Goal: Task Accomplishment & Management: Manage account settings

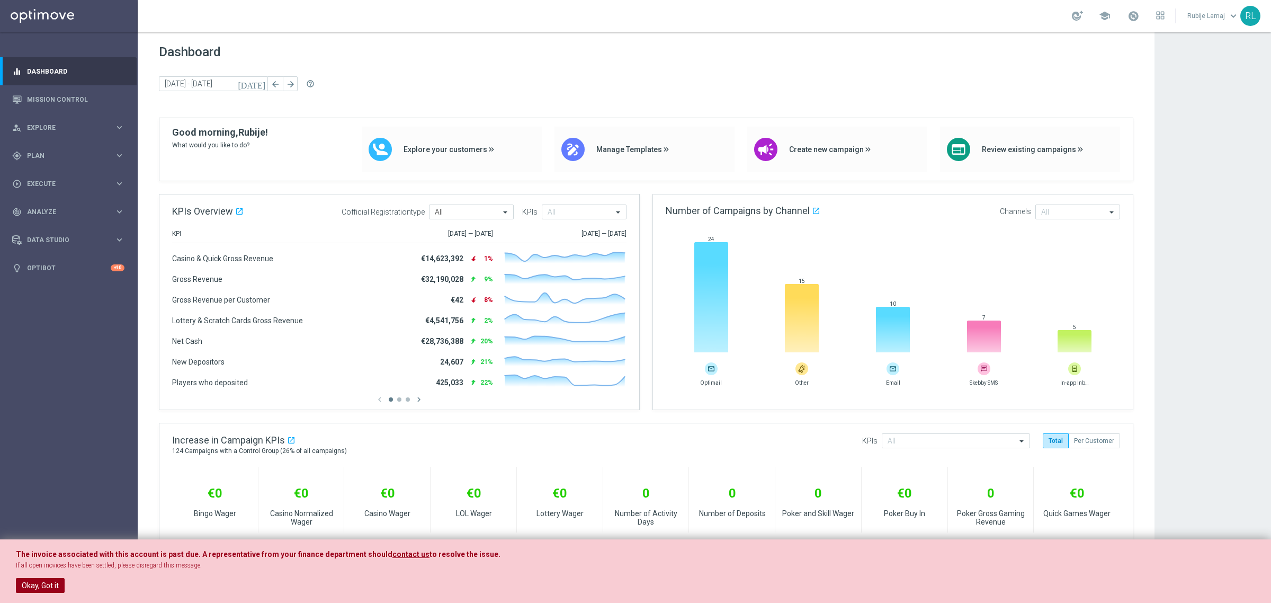
click at [44, 536] on button "Okay, Got it" at bounding box center [40, 585] width 49 height 15
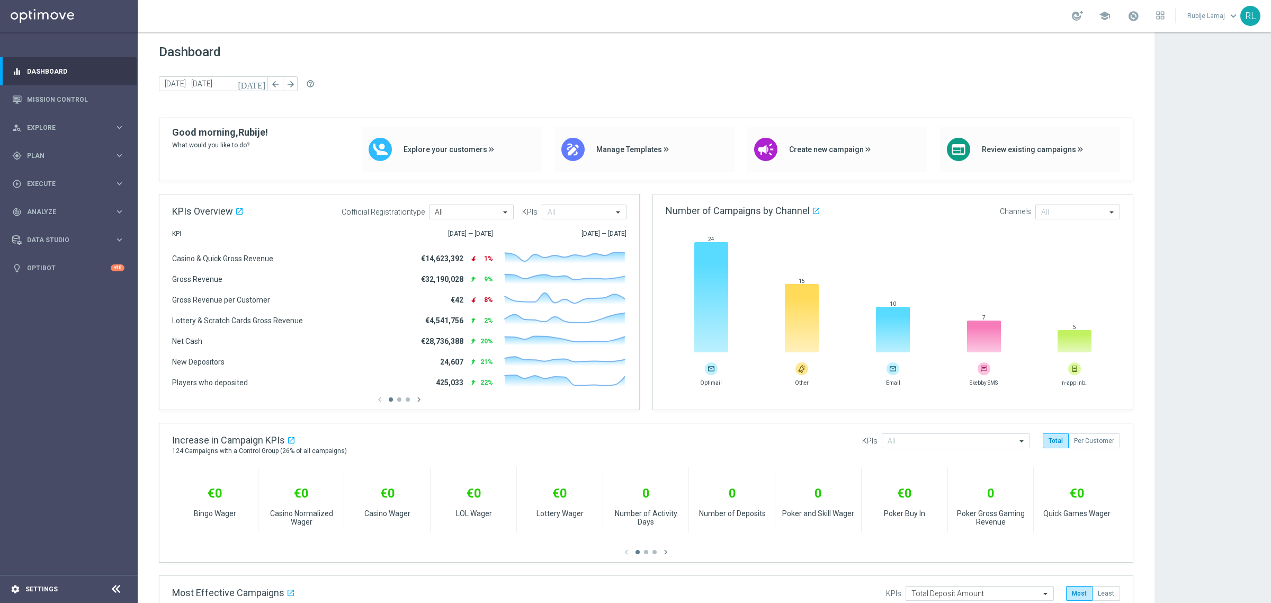
click at [15, 536] on icon "settings" at bounding box center [16, 589] width 10 height 10
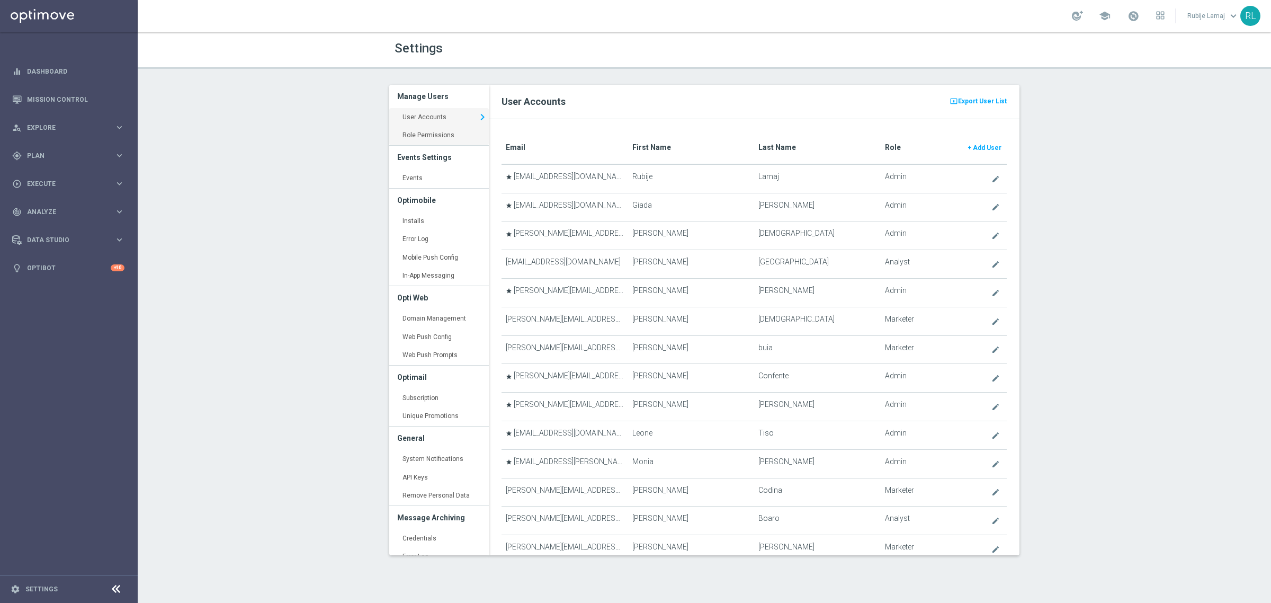
click at [408, 133] on link "Role Permissions keyboard_arrow_right" at bounding box center [439, 135] width 100 height 19
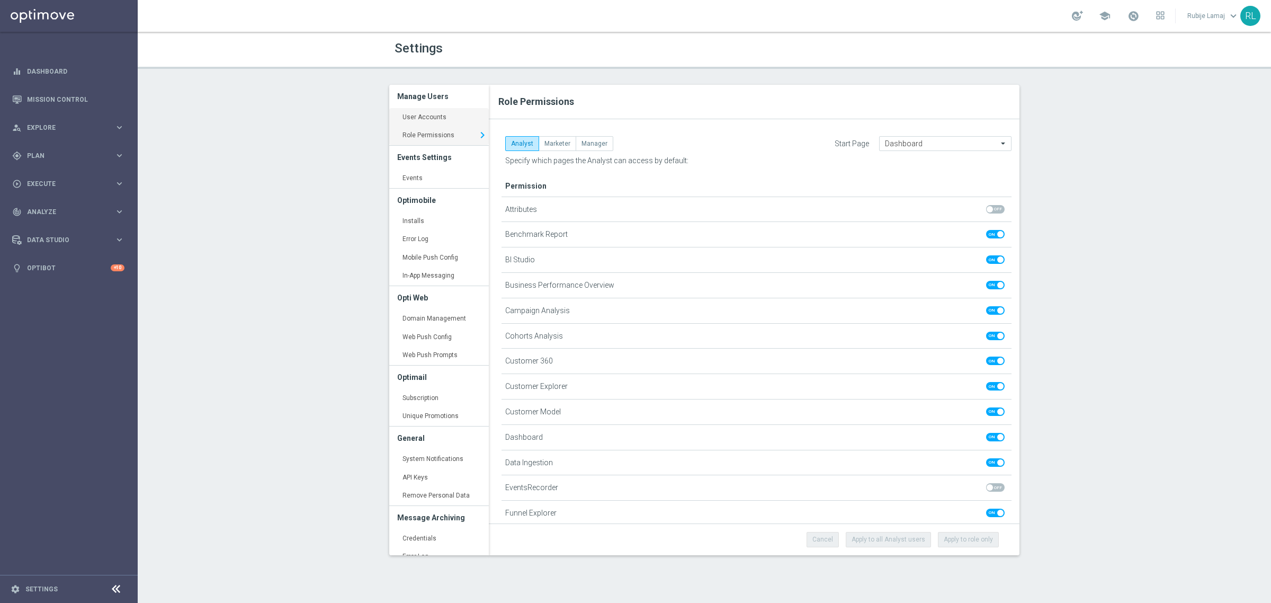
click at [426, 117] on link "User Accounts keyboard_arrow_right" at bounding box center [439, 117] width 100 height 19
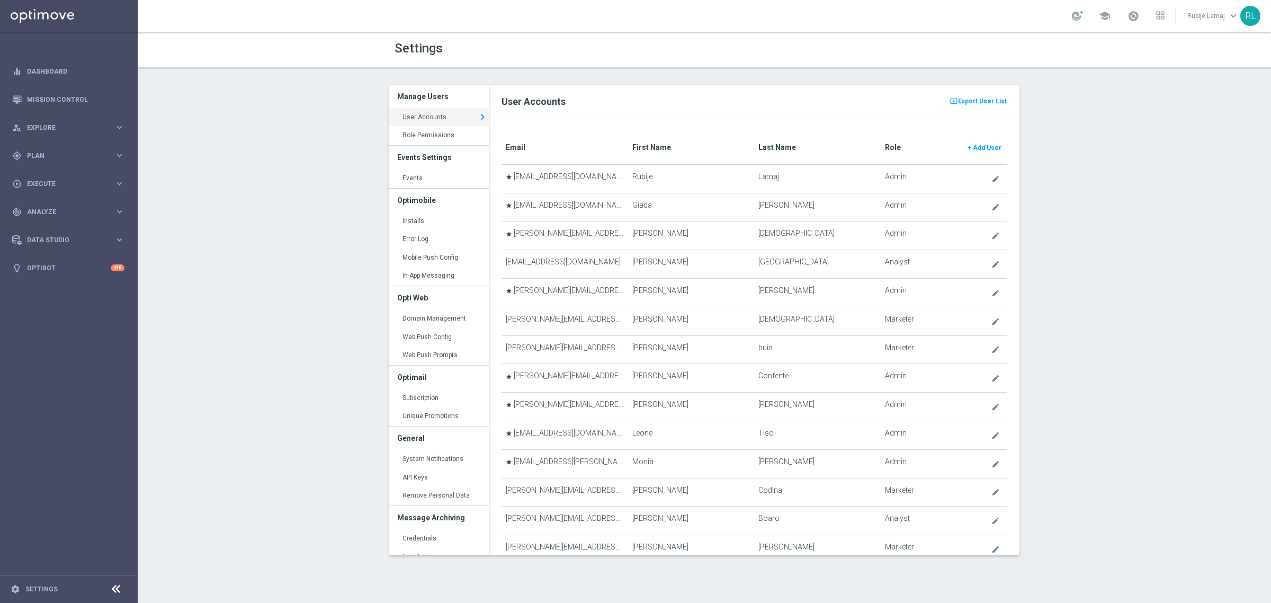
click at [641, 147] on translate "First Name" at bounding box center [652, 147] width 39 height 8
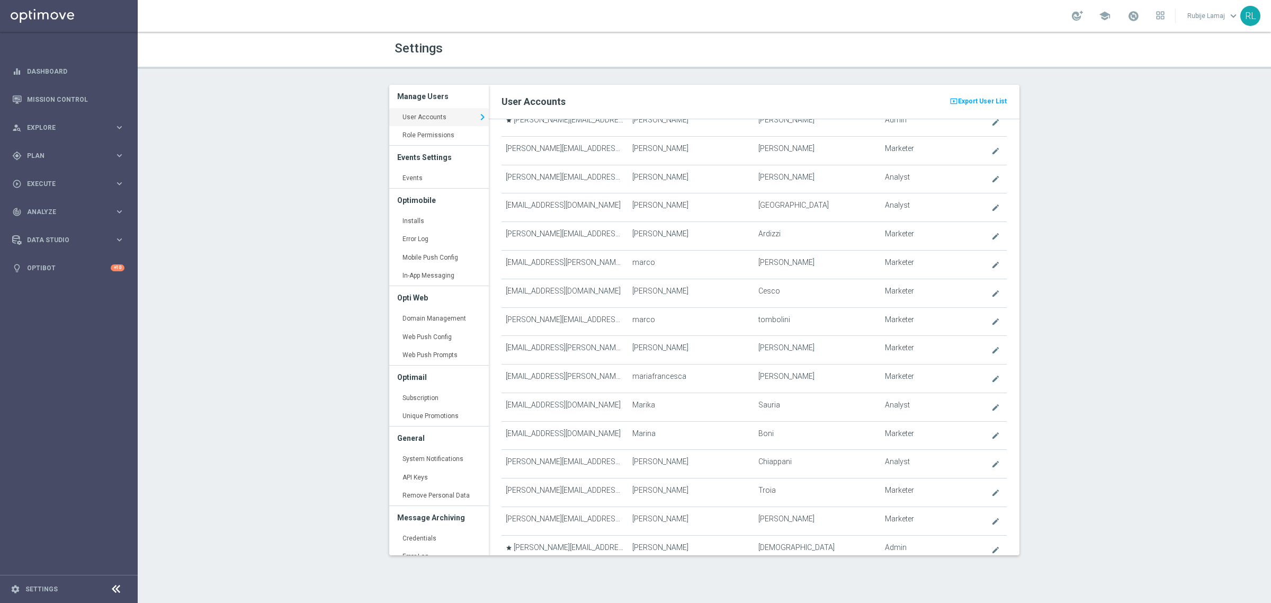
scroll to position [2571, 0]
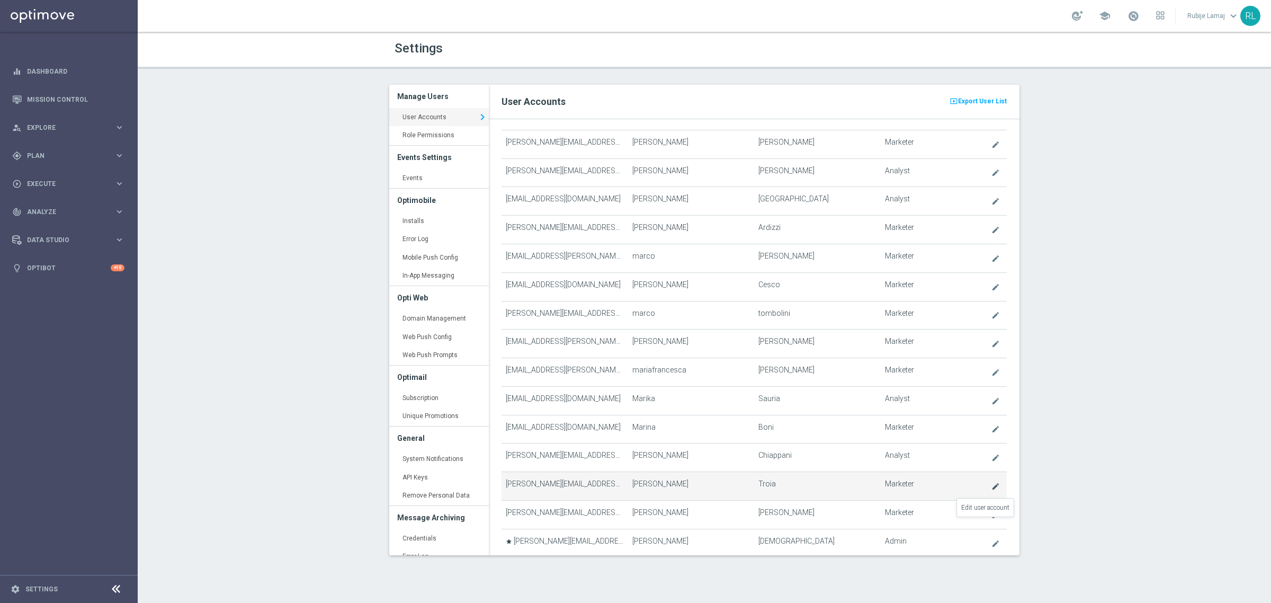
click at [992, 491] on icon "create" at bounding box center [996, 486] width 8 height 8
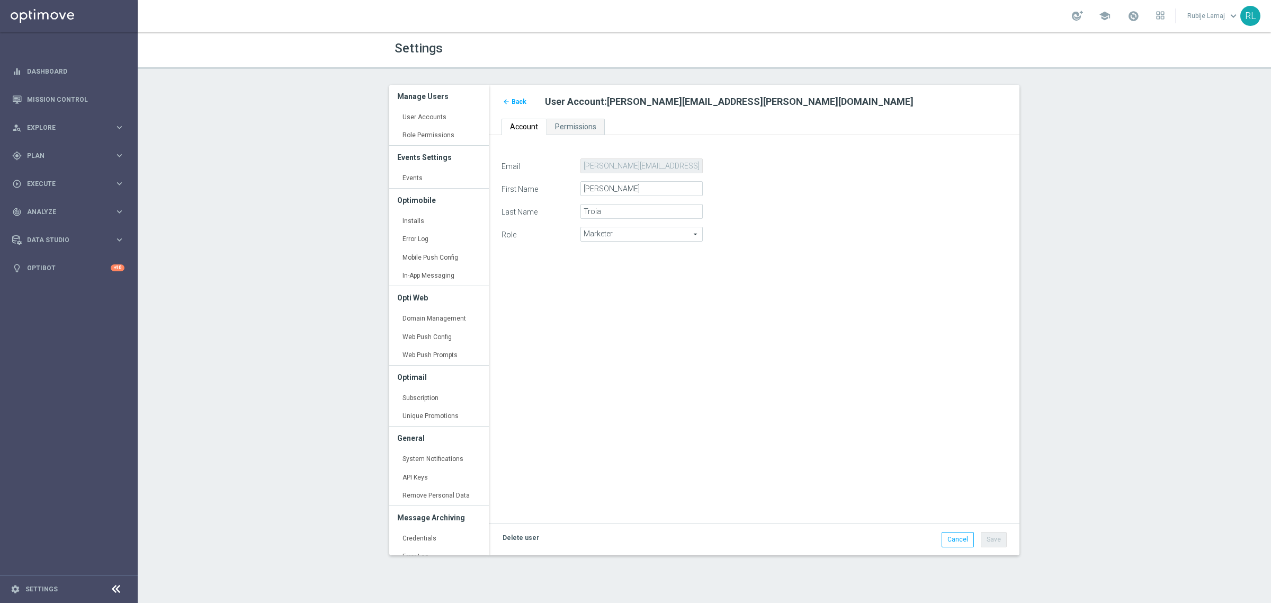
click at [526, 536] on link "Delete user" at bounding box center [521, 538] width 39 height 12
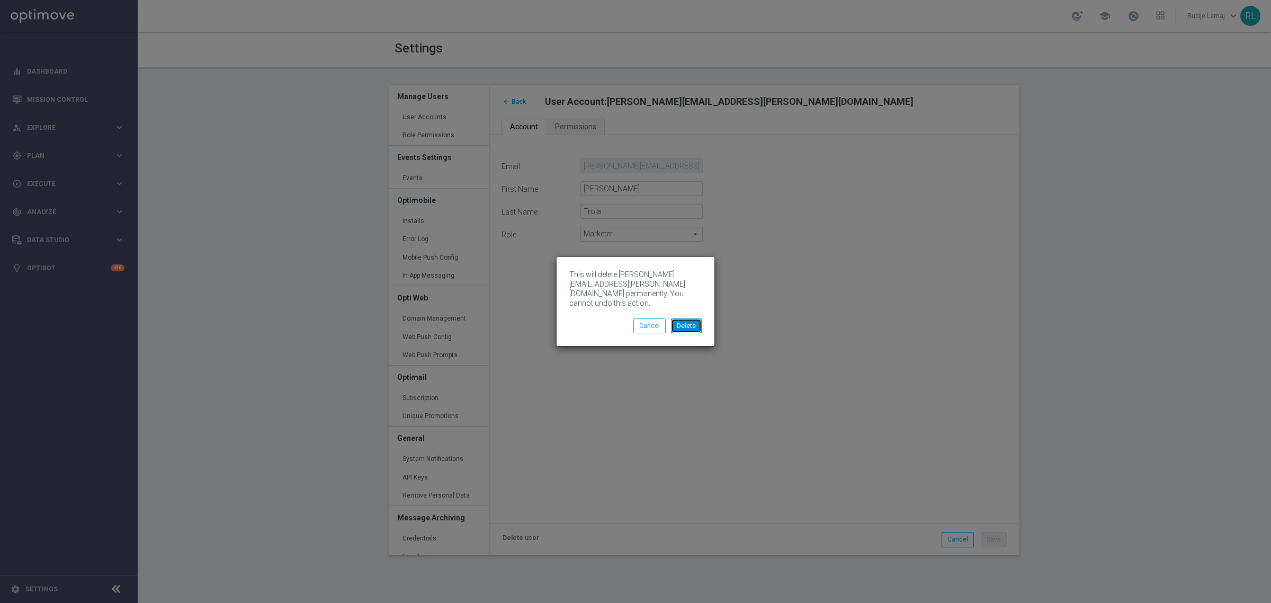
drag, startPoint x: 684, startPoint y: 326, endPoint x: 706, endPoint y: 332, distance: 23.1
click at [684, 325] on button "Delete" at bounding box center [686, 325] width 31 height 15
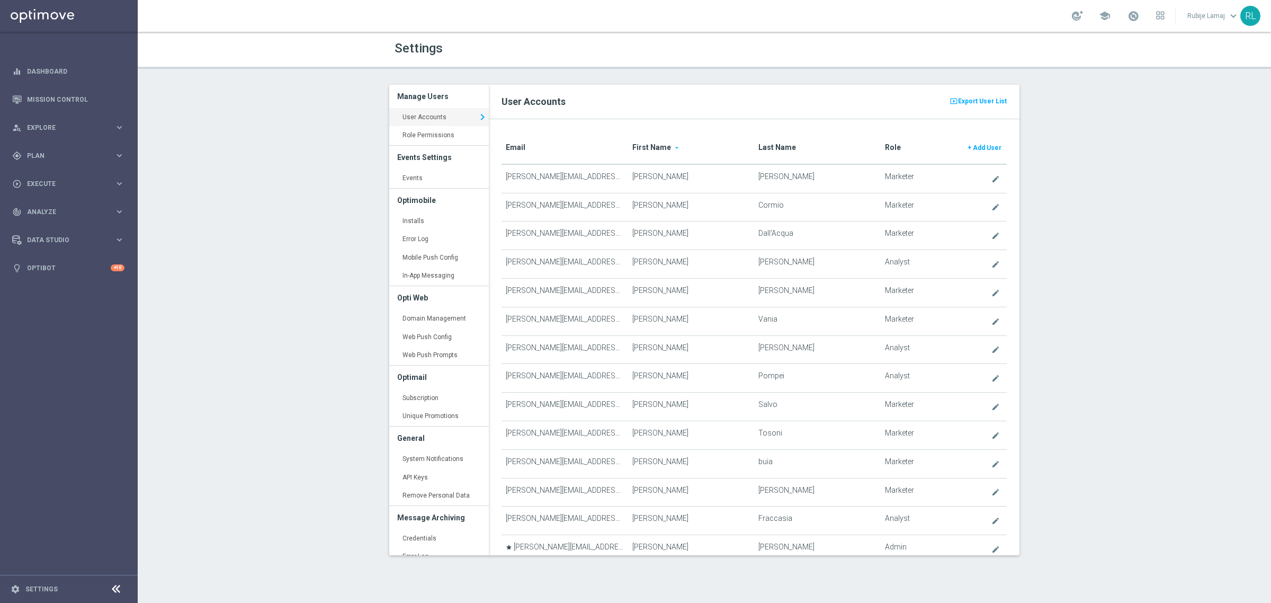
click at [1076, 182] on div "Settings Manage Users User Accounts keyboard_arrow_right Role Permissions keybo…" at bounding box center [705, 317] width 1134 height 571
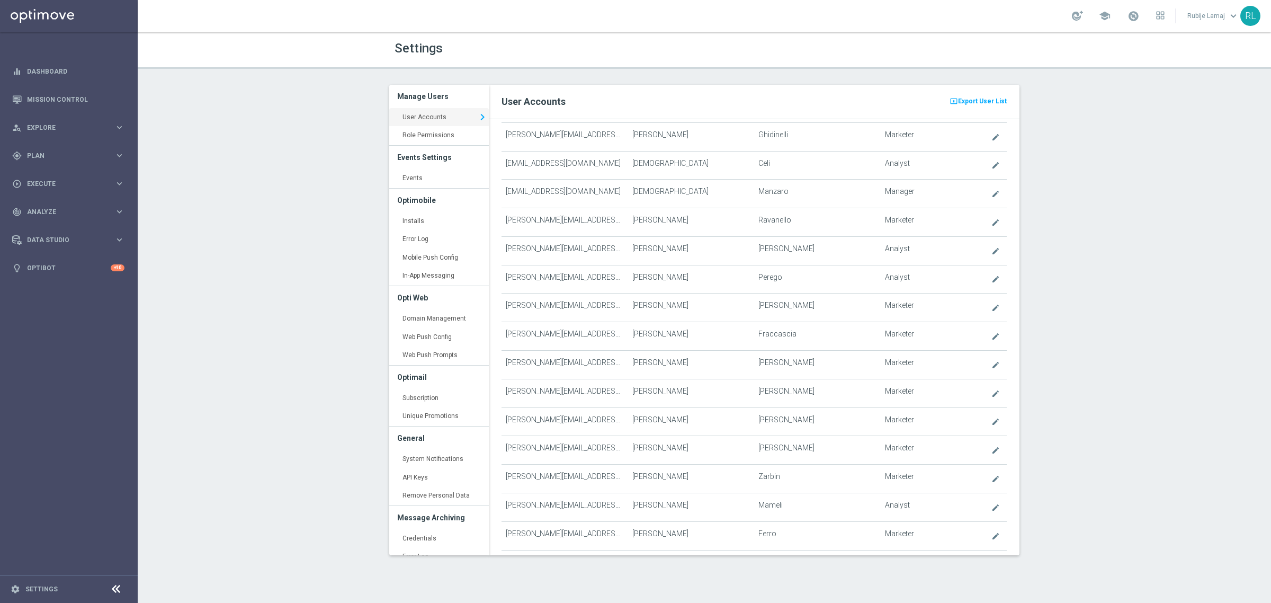
scroll to position [1038, 0]
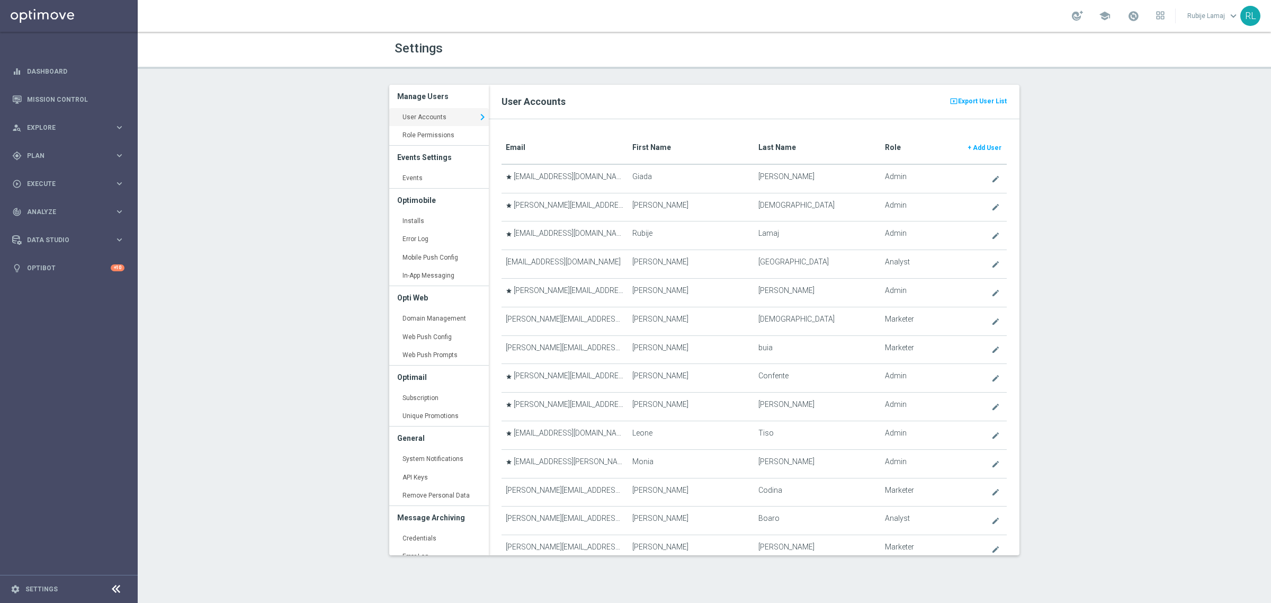
click at [656, 144] on translate "First Name" at bounding box center [652, 147] width 39 height 8
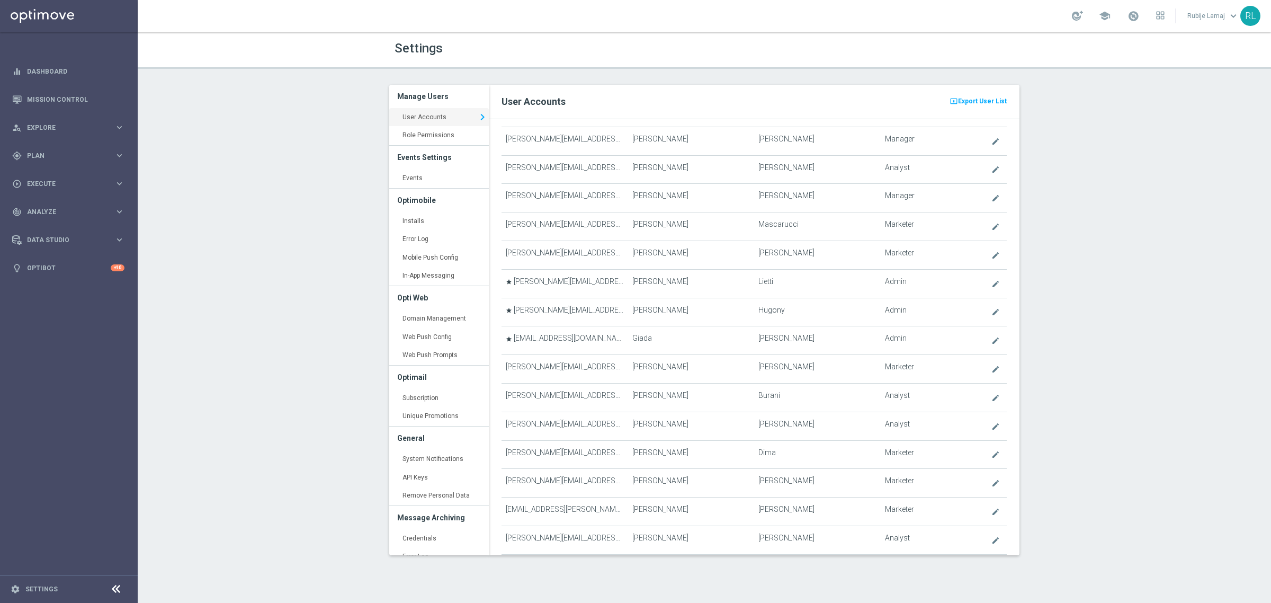
scroll to position [1564, 0]
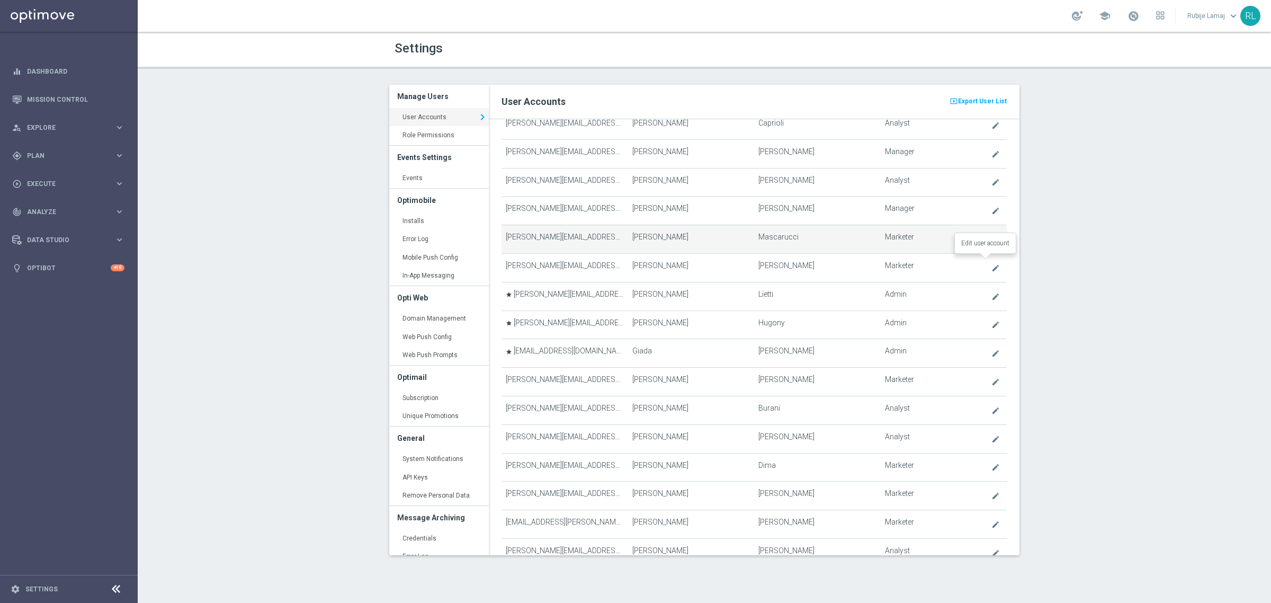
click at [992, 244] on icon "create" at bounding box center [996, 239] width 8 height 8
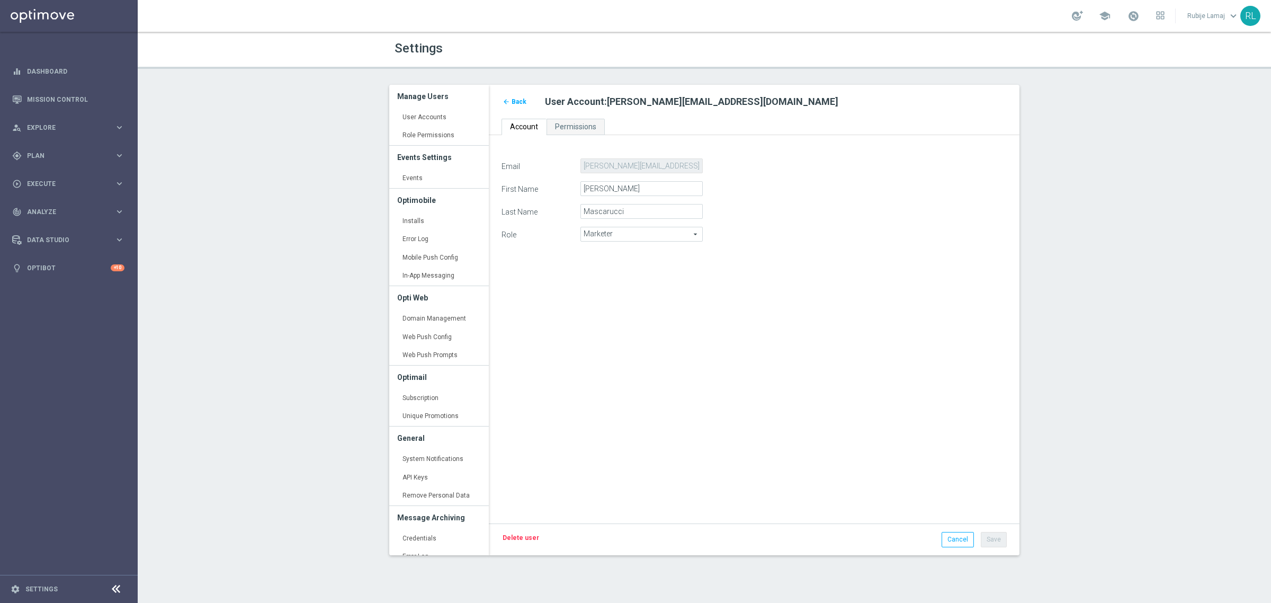
click at [528, 542] on link "Delete user" at bounding box center [521, 538] width 39 height 12
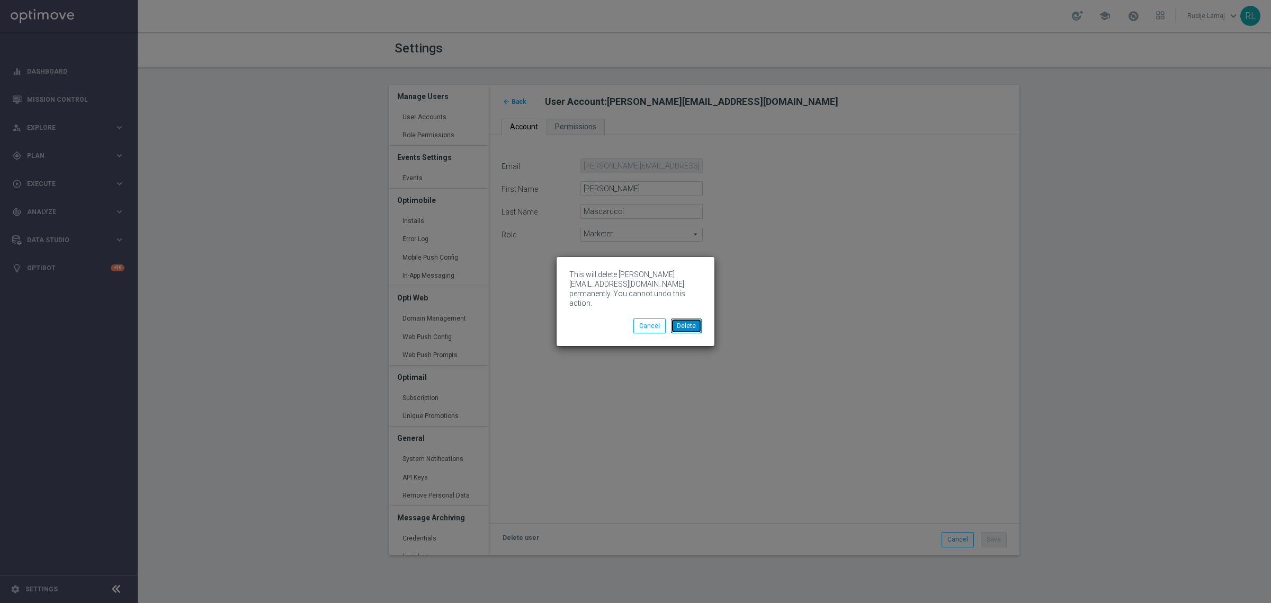
click at [687, 326] on button "Delete" at bounding box center [686, 325] width 31 height 15
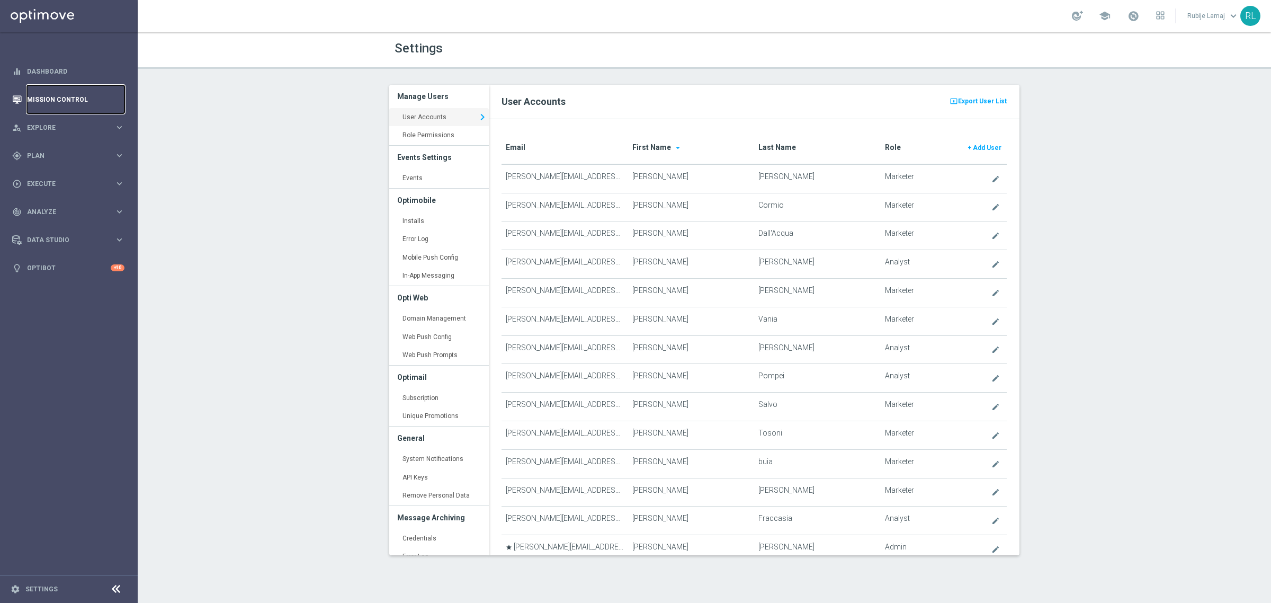
click at [58, 97] on link "Mission Control" at bounding box center [75, 99] width 97 height 28
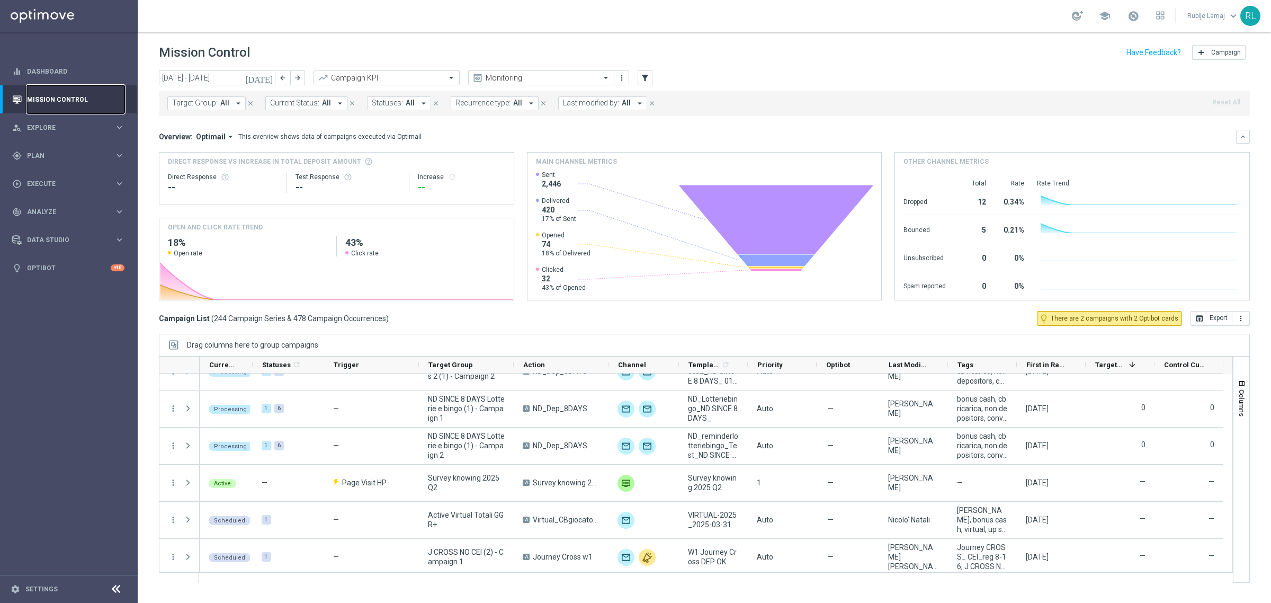
scroll to position [1792, 0]
